Goal: Task Accomplishment & Management: Manage account settings

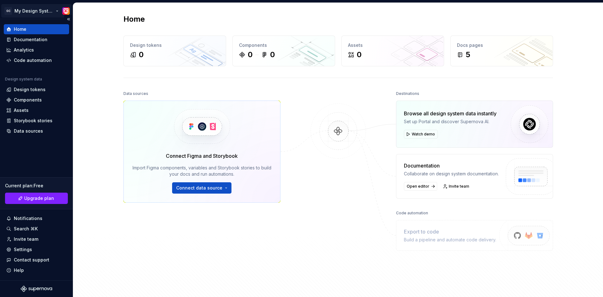
click at [36, 13] on html "GC My Design System Home Documentation Analytics Code automation Design system …" at bounding box center [301, 148] width 603 height 297
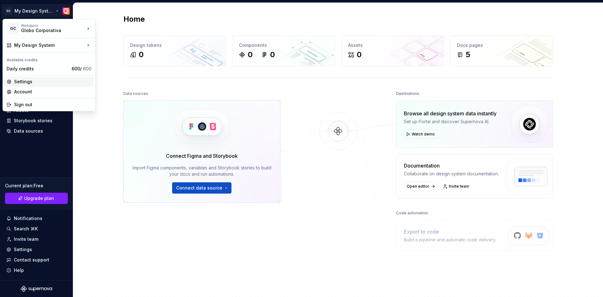
click at [65, 81] on div "Settings" at bounding box center [52, 82] width 77 height 6
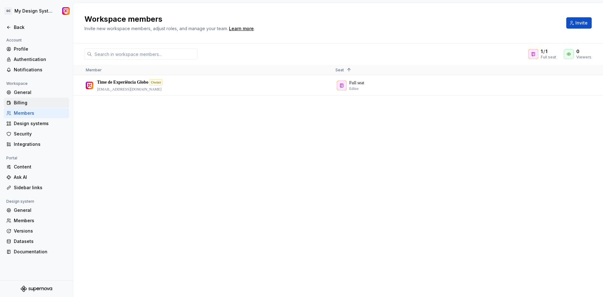
click at [26, 106] on div "Billing" at bounding box center [40, 103] width 53 height 6
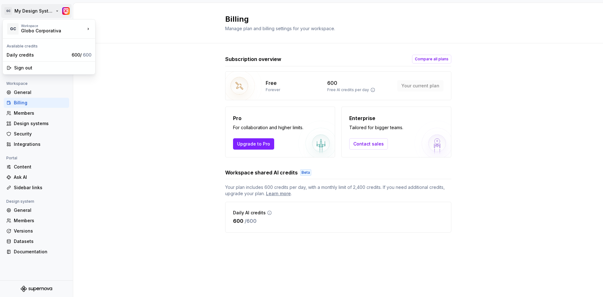
click at [41, 11] on html "GC My Design System Back Account Profile Authentication Notifications Workspace…" at bounding box center [301, 148] width 603 height 297
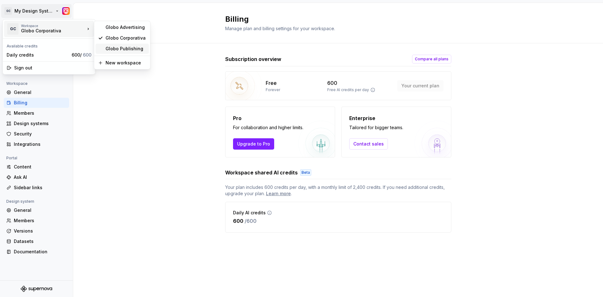
click at [118, 48] on div "Globo Publishing" at bounding box center [126, 49] width 41 height 6
